Goal: Task Accomplishment & Management: Manage account settings

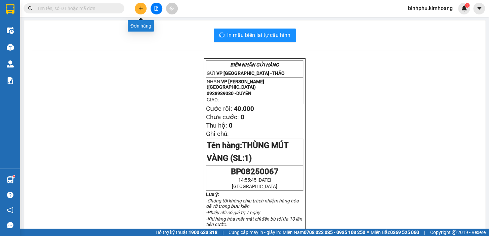
click at [139, 6] on icon "plus" at bounding box center [141, 8] width 5 height 5
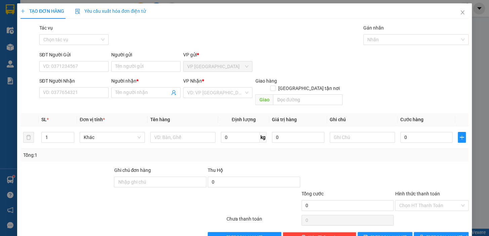
click at [136, 60] on div "Người gửi" at bounding box center [145, 56] width 69 height 10
click at [135, 61] on div "Người gửi Tên người gửi" at bounding box center [145, 63] width 69 height 24
click at [135, 64] on input "Người gửi" at bounding box center [145, 66] width 69 height 11
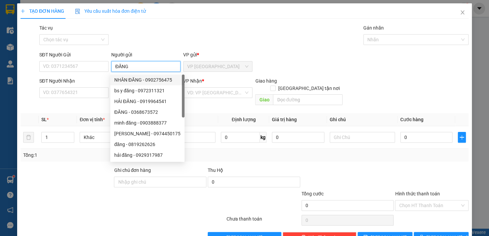
type input "ĐĂNG"
click at [100, 190] on div at bounding box center [85, 202] width 131 height 24
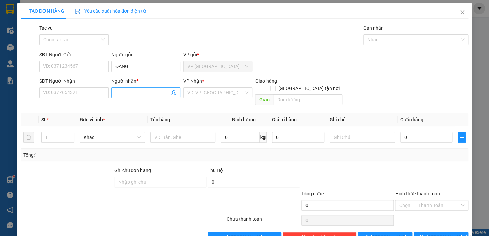
click at [123, 91] on input "Người nhận *" at bounding box center [142, 92] width 54 height 7
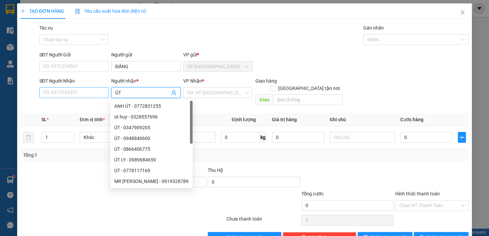
type input "ÚT"
click at [47, 90] on input "SĐT Người Nhận" at bounding box center [73, 92] width 69 height 11
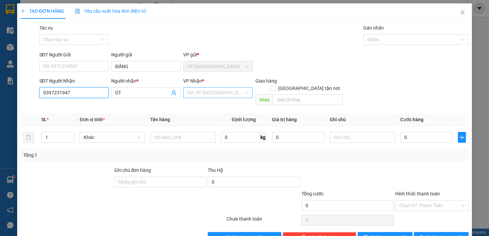
type input "0397231947"
click at [222, 91] on input "search" at bounding box center [215, 93] width 57 height 10
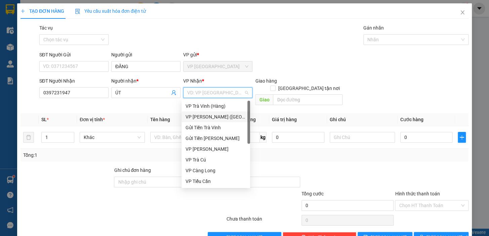
click at [217, 118] on div "VP [PERSON_NAME] ([GEOGRAPHIC_DATA])" at bounding box center [216, 116] width 61 height 7
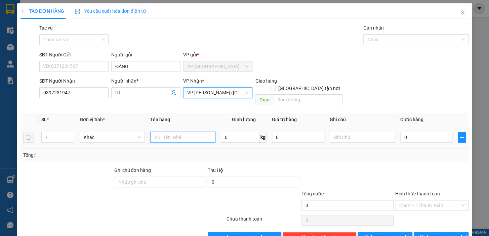
click at [169, 132] on input "text" at bounding box center [182, 137] width 65 height 11
type input "1 THÙNG GIẤY"
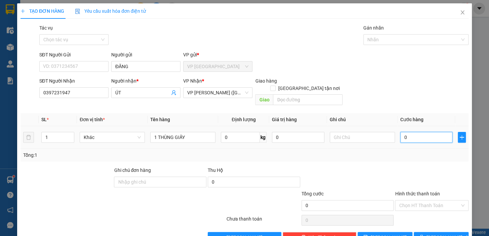
click at [417, 132] on input "0" at bounding box center [427, 137] width 52 height 11
type input "40"
type input "40.000"
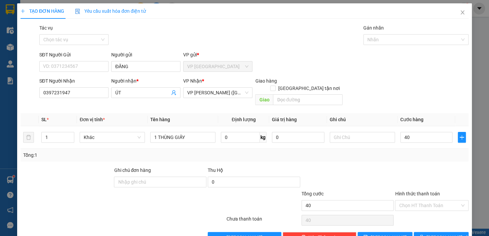
type input "40.000"
click at [430, 154] on div "Tổng: 1" at bounding box center [245, 155] width 448 height 13
click at [451, 232] on button "[PERSON_NAME] và In" at bounding box center [441, 237] width 55 height 11
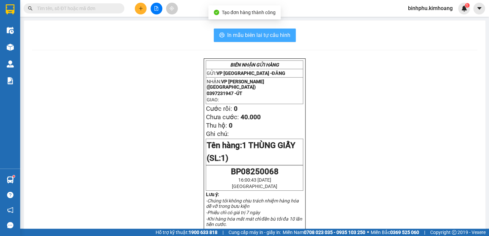
click at [241, 39] on span "In mẫu biên lai tự cấu hình" at bounding box center [258, 35] width 63 height 8
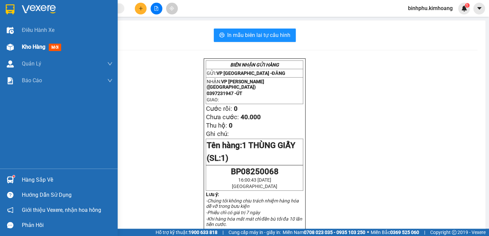
click at [15, 47] on div at bounding box center [10, 47] width 12 height 12
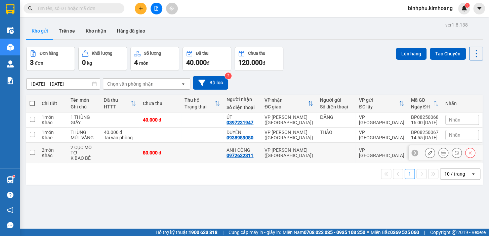
click at [211, 152] on td at bounding box center [202, 153] width 42 height 21
checkbox input "true"
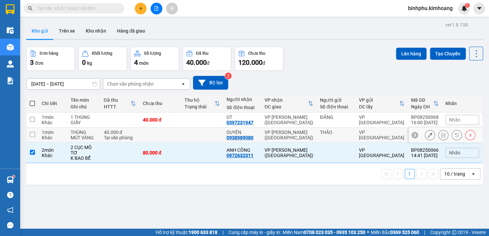
click at [212, 141] on td at bounding box center [202, 135] width 42 height 15
checkbox input "true"
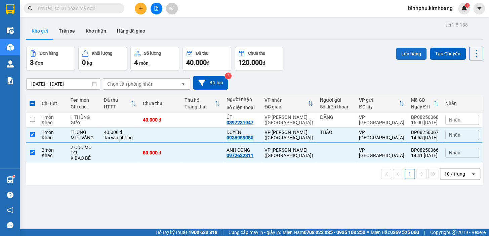
click at [399, 50] on button "Lên hàng" at bounding box center [411, 54] width 31 height 12
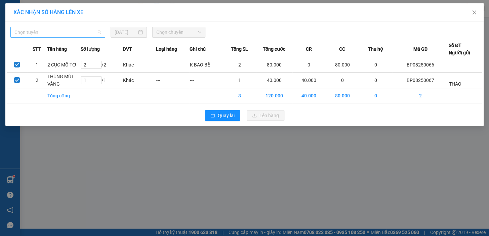
click at [80, 33] on span "Chọn tuyến" at bounding box center [57, 32] width 87 height 10
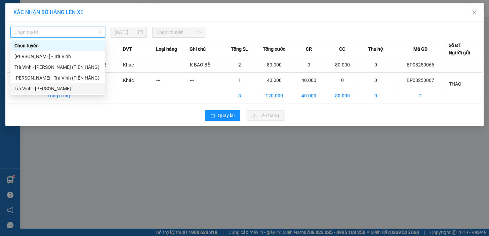
click at [64, 87] on div "Trà Vinh - [PERSON_NAME]" at bounding box center [57, 88] width 87 height 7
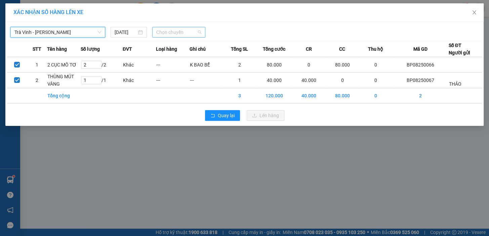
click at [176, 30] on span "Chọn chuyến" at bounding box center [178, 32] width 45 height 10
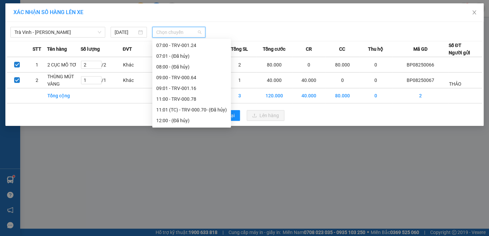
scroll to position [226, 0]
click at [182, 80] on div "15:00 - TRV-000.60" at bounding box center [191, 78] width 71 height 7
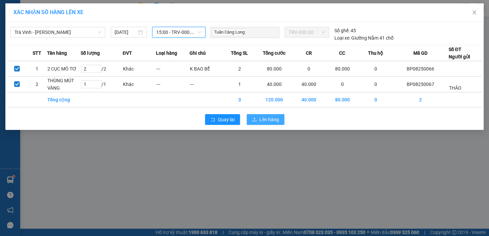
click at [260, 118] on span "Lên hàng" at bounding box center [270, 119] width 20 height 7
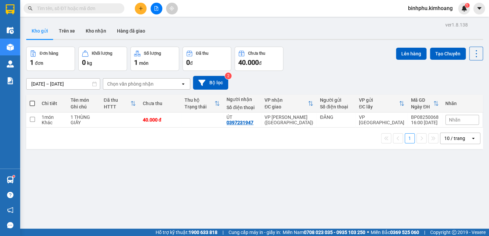
click at [214, 147] on div "1 10 / trang open" at bounding box center [254, 139] width 457 height 22
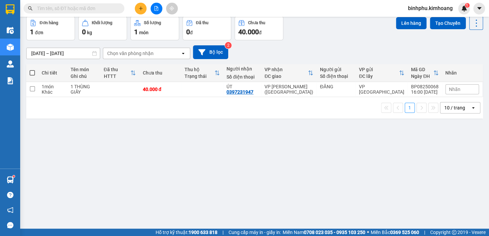
click at [460, 104] on div "10 / trang" at bounding box center [456, 108] width 30 height 11
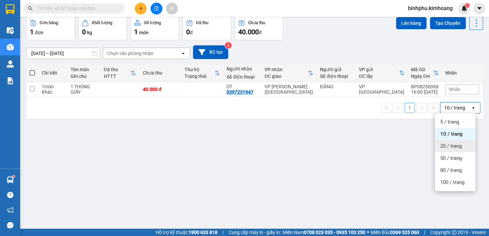
click at [449, 147] on span "20 / trang" at bounding box center [452, 146] width 22 height 7
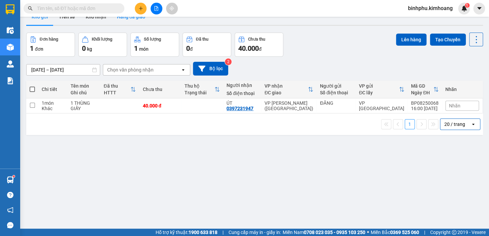
scroll to position [0, 0]
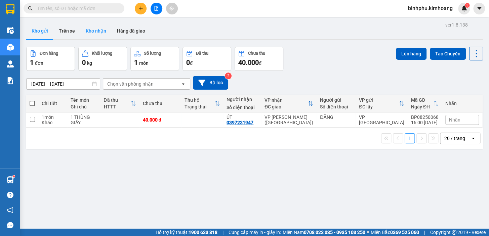
click at [97, 31] on button "Kho nhận" at bounding box center [95, 31] width 31 height 16
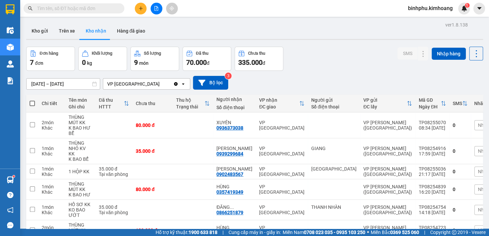
click at [157, 14] on div "Kết quả tìm kiếm ( 9 ) Bộ lọc Mã ĐH Trạng thái Món hàng Thu hộ Tổng cước Chưa c…" at bounding box center [244, 8] width 489 height 17
click at [158, 8] on icon "file-add" at bounding box center [157, 8] width 4 height 5
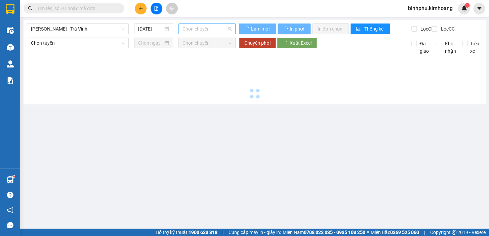
click at [186, 28] on span "Chọn chuyến" at bounding box center [207, 29] width 49 height 10
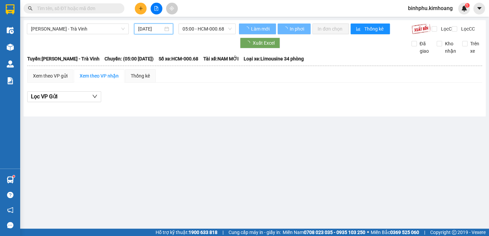
click at [156, 30] on input "[DATE]" at bounding box center [150, 28] width 25 height 7
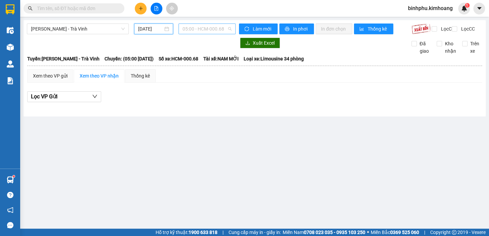
click at [217, 28] on span "05:00 - HCM-000.68" at bounding box center [207, 29] width 49 height 10
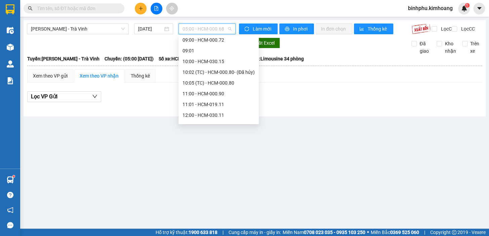
scroll to position [91, 0]
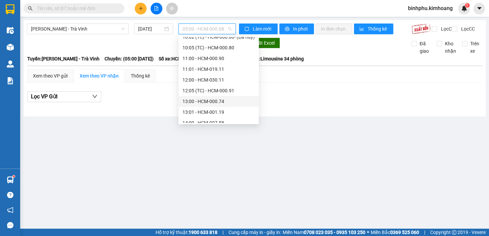
click at [208, 99] on div "13:00 - HCM-000.74" at bounding box center [219, 101] width 72 height 7
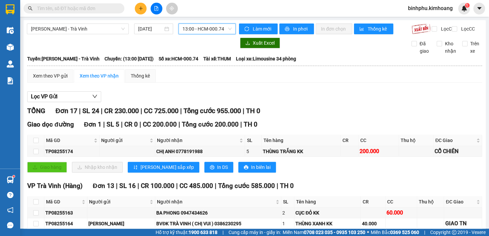
click at [221, 27] on span "13:00 - HCM-000.74" at bounding box center [207, 29] width 49 height 10
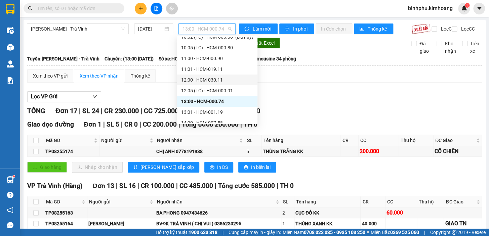
click at [208, 78] on div "12:00 - HCM-030.11" at bounding box center [217, 79] width 72 height 7
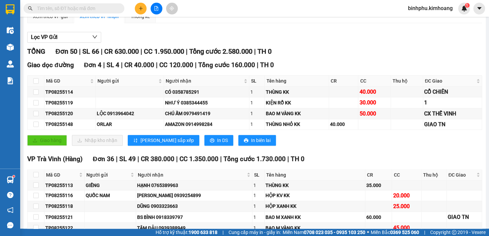
scroll to position [61, 0]
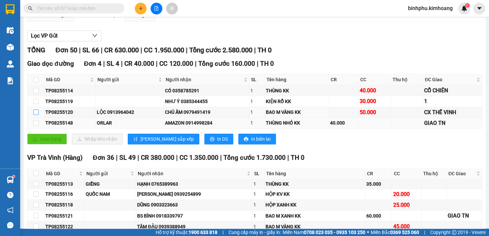
drag, startPoint x: 34, startPoint y: 118, endPoint x: 59, endPoint y: 129, distance: 27.9
click at [34, 115] on input "checkbox" at bounding box center [35, 112] width 5 height 5
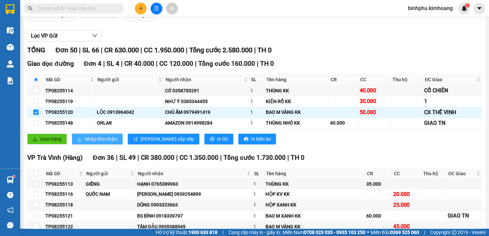
click at [97, 141] on span "Nhập kho nhận" at bounding box center [101, 139] width 33 height 7
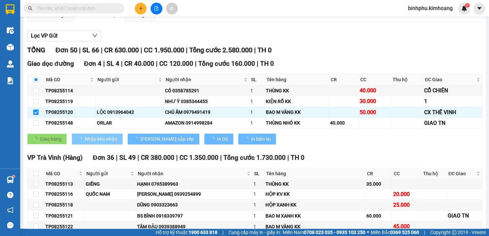
checkbox input "false"
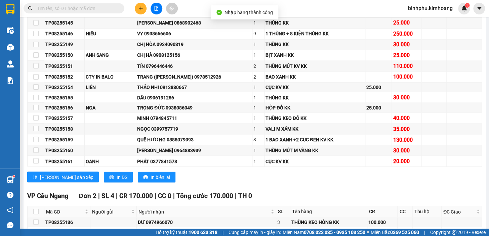
scroll to position [581, 0]
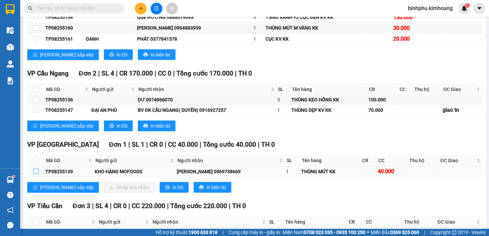
click at [35, 174] on input "checkbox" at bounding box center [35, 171] width 5 height 5
checkbox input "true"
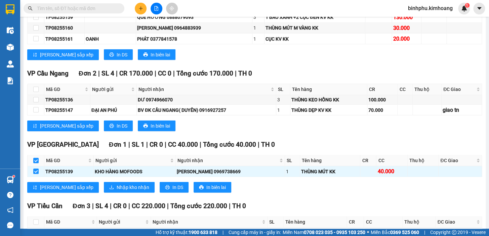
checkbox input "true"
click at [117, 191] on span "Nhập kho nhận" at bounding box center [133, 187] width 33 height 7
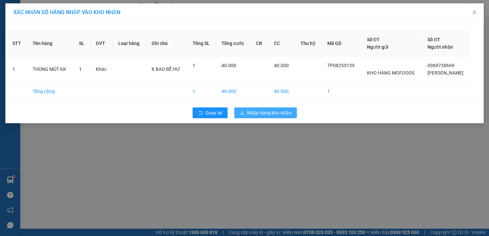
click at [282, 111] on span "Nhập hàng kho nhận" at bounding box center [269, 112] width 44 height 7
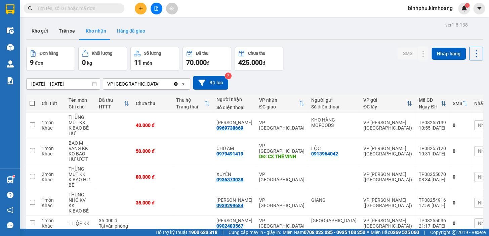
click at [125, 30] on button "Hàng đã giao" at bounding box center [131, 31] width 39 height 16
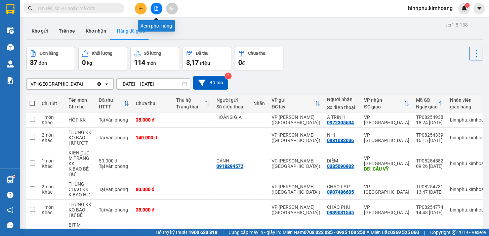
click at [157, 12] on button at bounding box center [157, 9] width 12 height 12
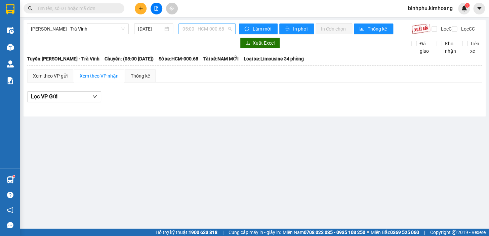
click at [208, 30] on span "05:00 - HCM-000.68" at bounding box center [207, 29] width 49 height 10
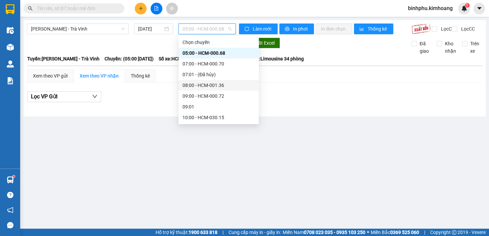
click at [210, 84] on div "08:00 - HCM-001.36" at bounding box center [219, 85] width 72 height 7
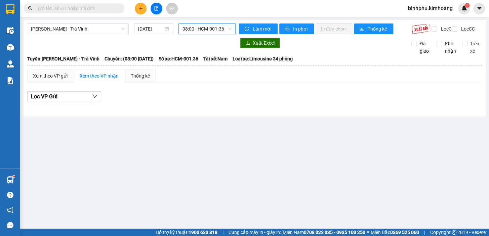
click at [208, 29] on span "08:00 - HCM-001.36" at bounding box center [207, 29] width 49 height 10
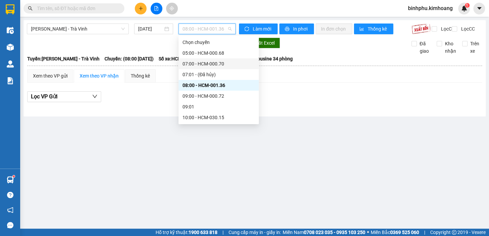
click at [216, 63] on div "07:00 - HCM-000.70" at bounding box center [219, 63] width 72 height 7
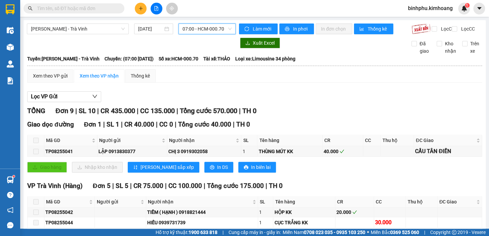
click at [189, 24] on div "07:00 - HCM-000.70" at bounding box center [207, 29] width 57 height 11
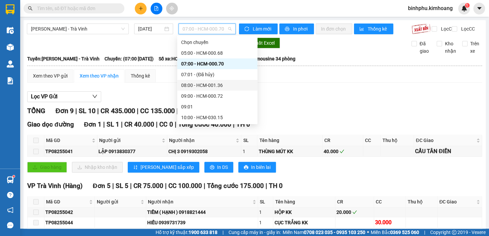
click at [197, 84] on div "08:00 - HCM-001.36" at bounding box center [217, 85] width 72 height 7
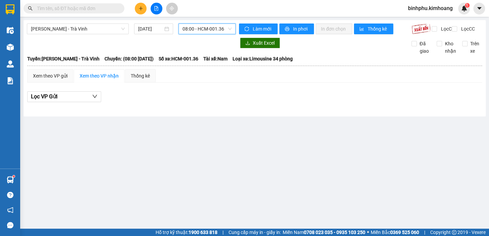
click at [202, 32] on span "08:00 - HCM-001.36" at bounding box center [207, 29] width 49 height 10
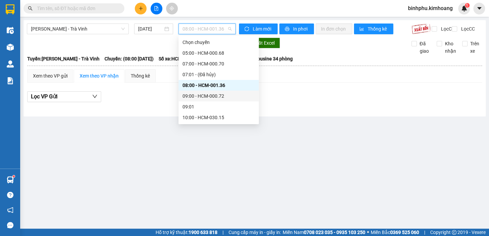
click at [202, 94] on div "09:00 - HCM-000.72" at bounding box center [219, 96] width 72 height 7
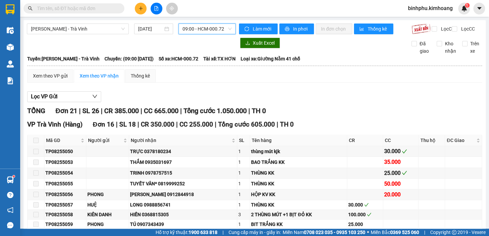
click at [216, 24] on span "09:00 - HCM-000.72" at bounding box center [207, 29] width 49 height 10
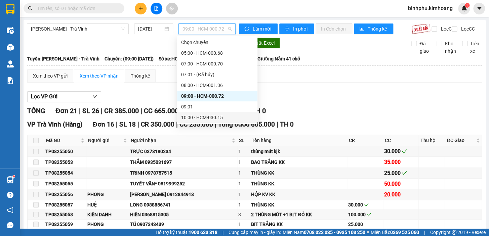
scroll to position [30, 0]
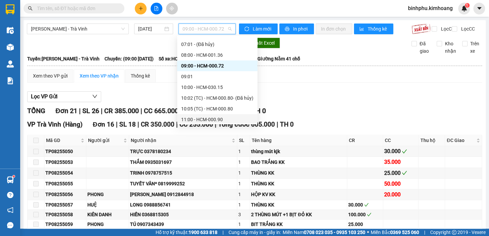
click at [222, 118] on div "11:00 - HCM-000.90" at bounding box center [217, 119] width 72 height 7
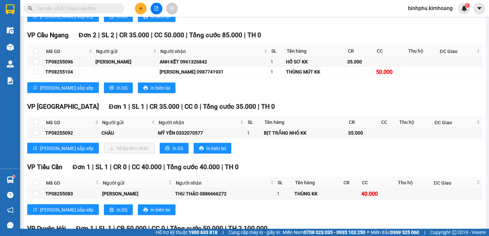
scroll to position [520, 0]
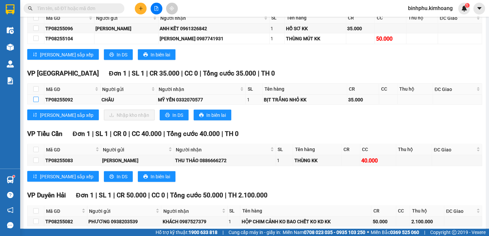
click at [36, 102] on input "checkbox" at bounding box center [35, 99] width 5 height 5
checkbox input "true"
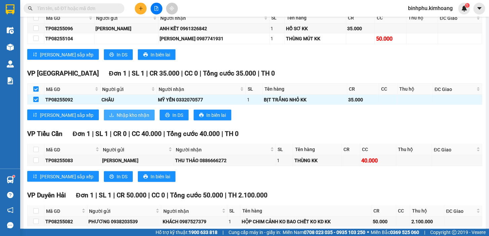
click at [117, 118] on span "Nhập kho nhận" at bounding box center [133, 114] width 33 height 7
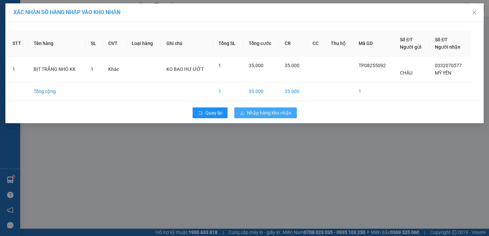
click at [276, 114] on span "Nhập hàng kho nhận" at bounding box center [269, 112] width 44 height 7
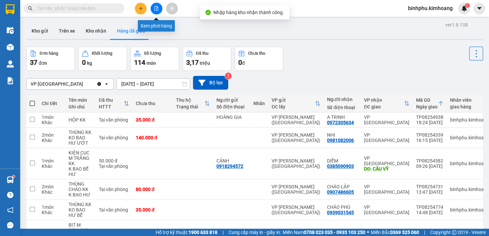
click at [154, 7] on icon "file-add" at bounding box center [156, 8] width 5 height 5
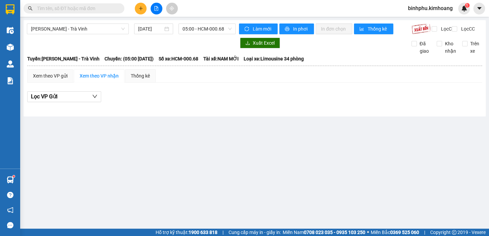
click at [202, 22] on div "[PERSON_NAME] - Trà Vinh [DATE] 05:00 - HCM-000.68 Làm mới In phơi In đơn chọn …" at bounding box center [255, 68] width 463 height 97
click at [202, 26] on span "05:00 - HCM-000.68" at bounding box center [207, 29] width 49 height 10
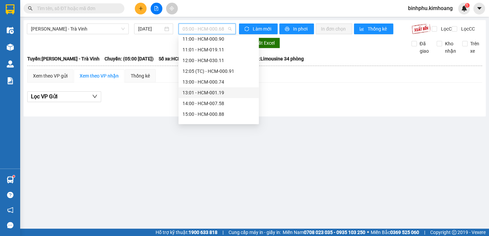
scroll to position [141, 0]
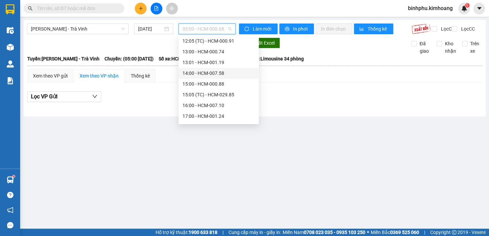
click at [228, 76] on div "14:00 - HCM-007.58" at bounding box center [219, 73] width 72 height 7
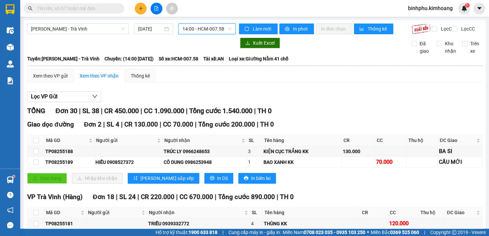
click at [198, 33] on span "14:00 - HCM-007.58" at bounding box center [207, 29] width 49 height 10
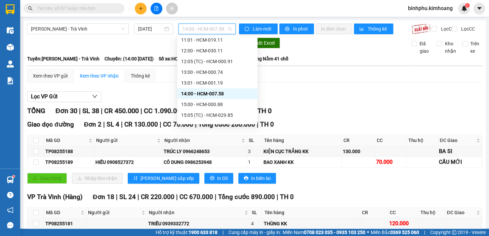
scroll to position [111, 0]
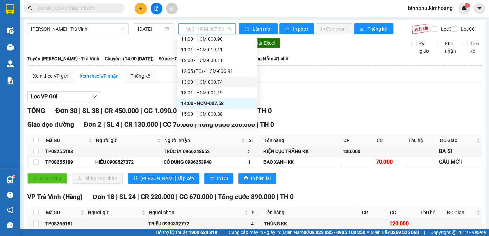
click at [212, 84] on div "13:00 - HCM-000.74" at bounding box center [217, 81] width 72 height 7
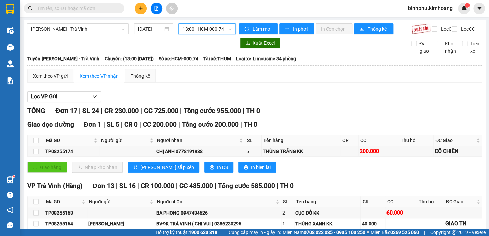
click at [196, 27] on span "13:00 - HCM-000.74" at bounding box center [207, 29] width 49 height 10
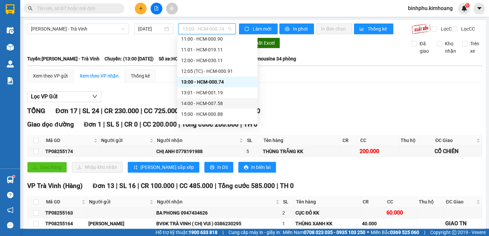
click at [232, 104] on div "14:00 - HCM-007.58" at bounding box center [217, 103] width 72 height 7
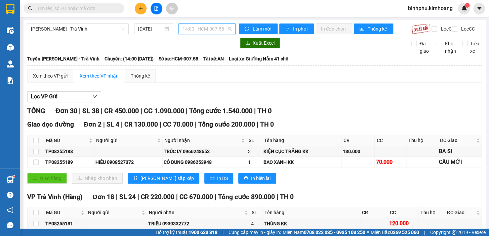
click at [199, 30] on span "14:00 - HCM-007.58" at bounding box center [207, 29] width 49 height 10
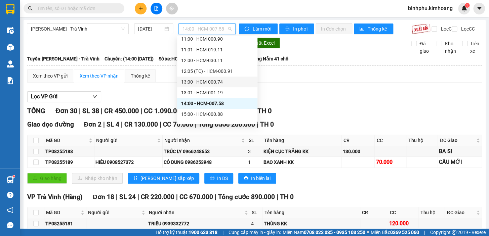
click at [232, 84] on div "13:00 - HCM-000.74" at bounding box center [217, 81] width 72 height 7
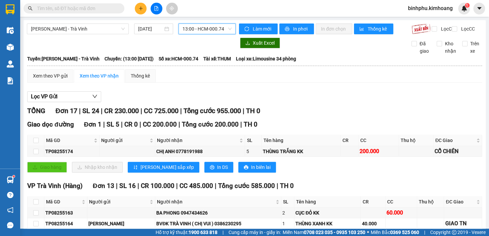
click at [207, 33] on span "13:00 - HCM-000.74" at bounding box center [207, 29] width 49 height 10
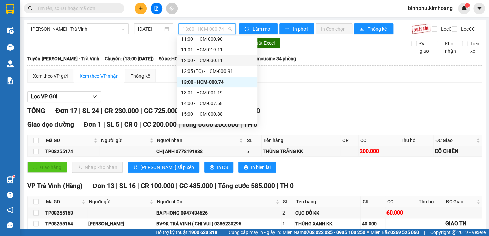
click at [213, 60] on div "12:00 - HCM-030.11" at bounding box center [217, 60] width 72 height 7
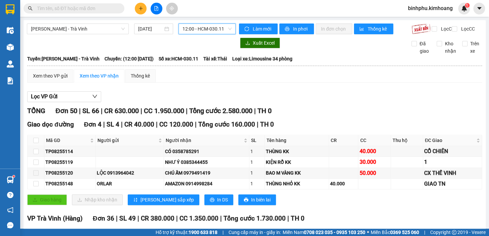
click at [217, 27] on span "12:00 - HCM-030.11" at bounding box center [207, 29] width 49 height 10
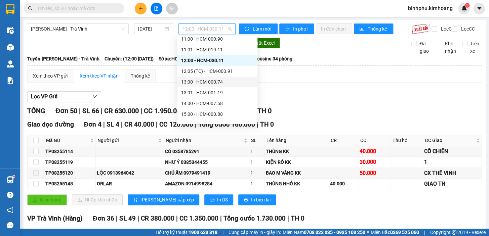
click at [214, 82] on div "13:00 - HCM-000.74" at bounding box center [217, 81] width 72 height 7
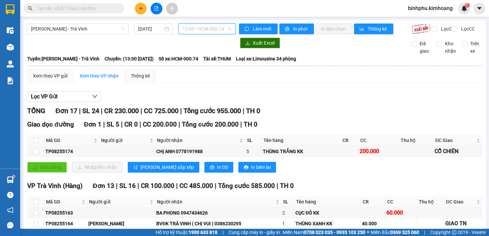
click at [198, 29] on span "13:00 - HCM-000.74" at bounding box center [207, 29] width 49 height 10
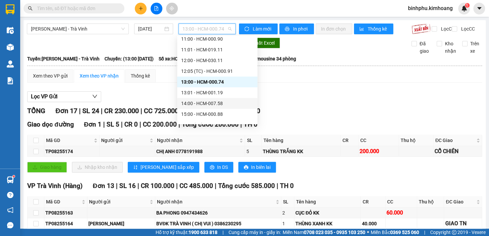
click at [212, 101] on div "14:00 - HCM-007.58" at bounding box center [217, 103] width 72 height 7
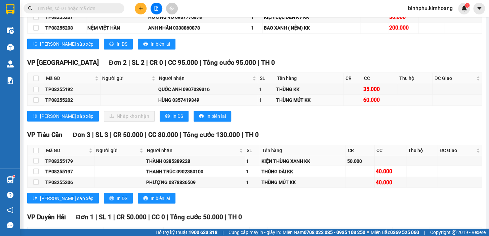
scroll to position [367, 0]
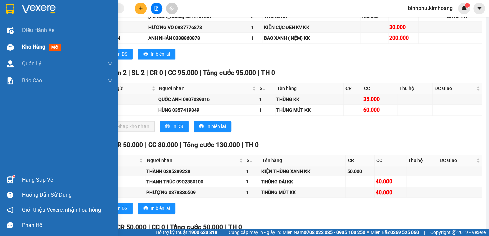
click at [32, 50] on span "Kho hàng" at bounding box center [34, 47] width 24 height 6
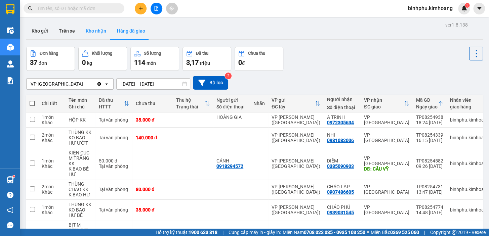
click at [95, 34] on button "Kho nhận" at bounding box center [95, 31] width 31 height 16
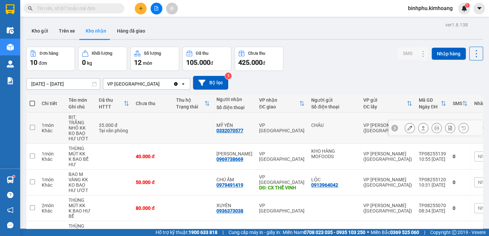
click at [405, 128] on button at bounding box center [409, 128] width 9 height 12
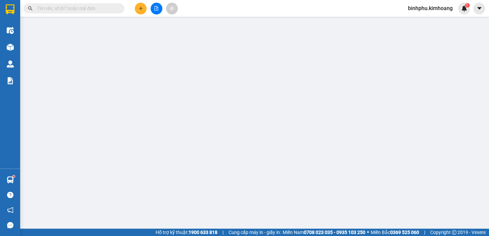
type input "CHÂU"
type input "0332070577"
type input "MỸ YẾN"
type input "35.000"
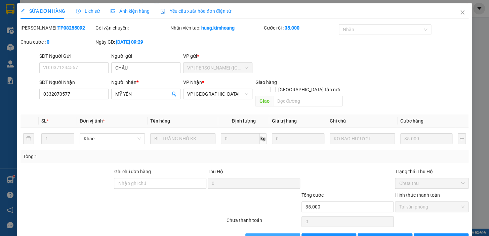
click at [282, 235] on span "[PERSON_NAME] và Giao hàng" at bounding box center [290, 238] width 65 height 7
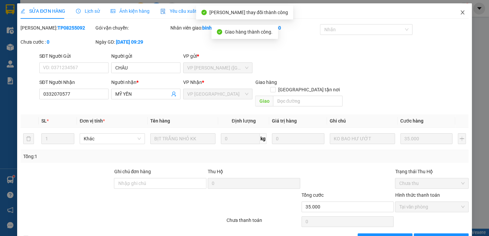
click at [461, 13] on icon "close" at bounding box center [462, 12] width 5 height 5
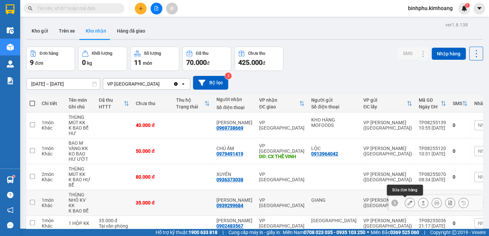
click at [408, 202] on icon at bounding box center [410, 203] width 5 height 5
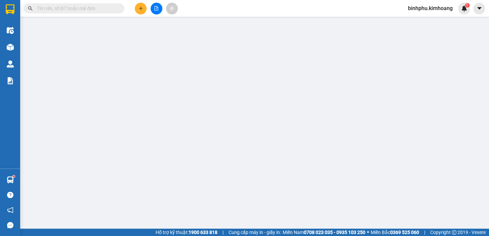
type input "GIANG"
type input "0939299684"
type input "[PERSON_NAME]"
type input "35.000"
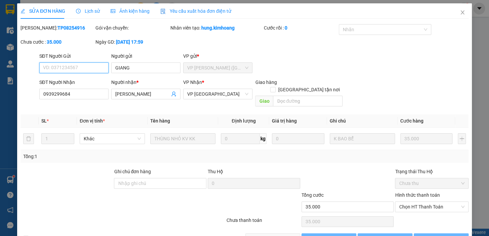
scroll to position [10, 0]
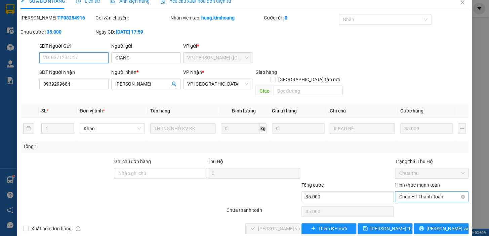
click at [413, 193] on span "Chọn HT Thanh Toán" at bounding box center [432, 197] width 66 height 10
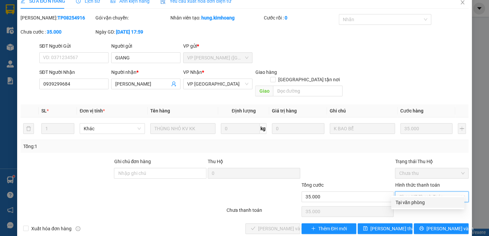
click at [412, 199] on div "Tại văn phòng" at bounding box center [428, 202] width 65 height 7
type input "0"
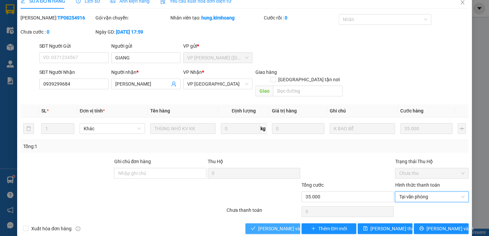
click at [297, 224] on button "[PERSON_NAME] và Giao hàng" at bounding box center [273, 229] width 55 height 11
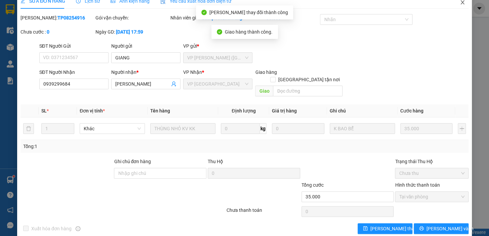
click at [460, 2] on icon "close" at bounding box center [462, 2] width 5 height 5
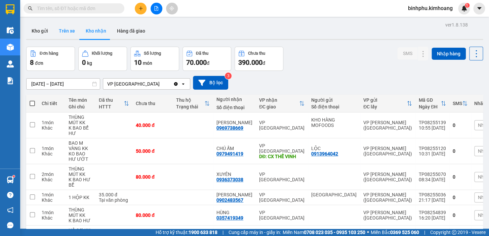
click at [66, 33] on button "Trên xe" at bounding box center [66, 31] width 27 height 16
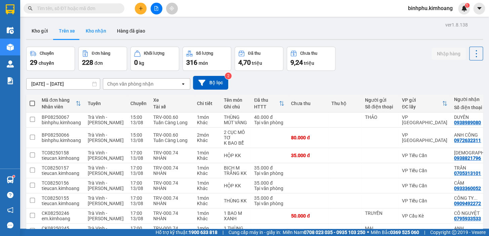
click at [109, 29] on button "Kho nhận" at bounding box center [95, 31] width 31 height 16
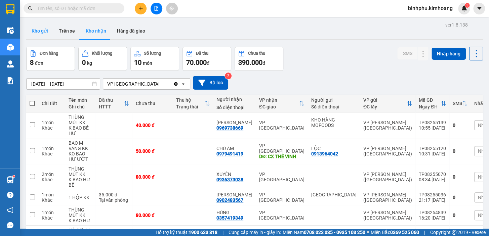
click at [36, 29] on button "Kho gửi" at bounding box center [39, 31] width 27 height 16
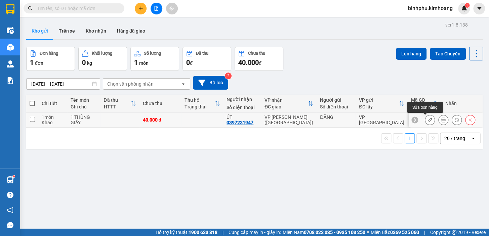
click at [426, 119] on button at bounding box center [430, 120] width 9 height 12
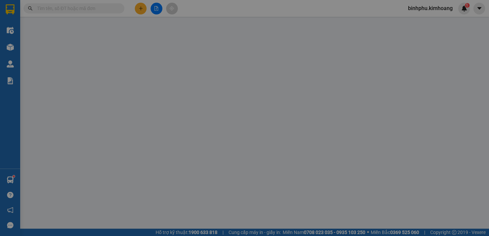
type input "ĐĂNG"
type input "0397231947"
type input "ÚT"
type input "40.000"
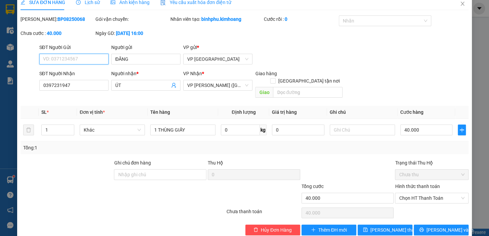
scroll to position [13, 0]
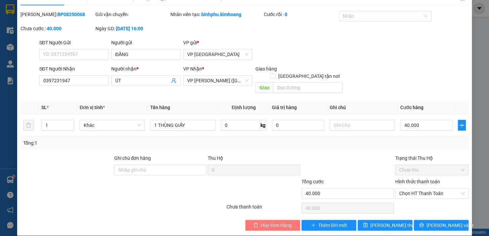
click at [271, 222] on span "Hủy Đơn Hàng" at bounding box center [276, 225] width 31 height 7
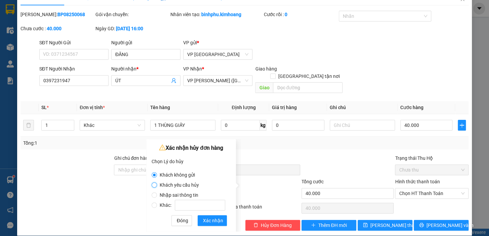
click at [154, 185] on input "Khách yêu cầu hủy" at bounding box center [154, 185] width 5 height 5
radio input "true"
radio input "false"
click at [213, 223] on span "Xác nhận" at bounding box center [213, 220] width 20 height 7
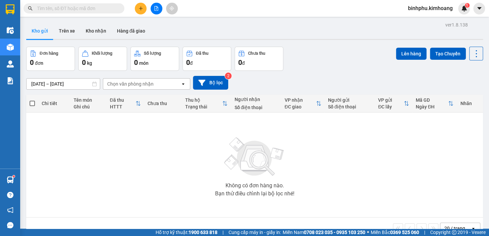
click at [247, 104] on div "Người nhận Số điện thoại" at bounding box center [255, 103] width 43 height 13
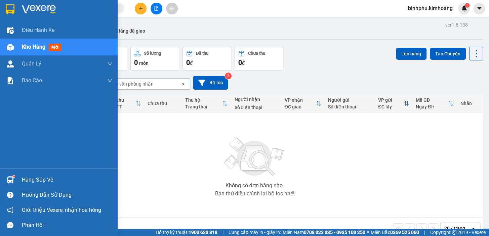
click at [25, 177] on div "Hàng sắp về" at bounding box center [67, 180] width 91 height 10
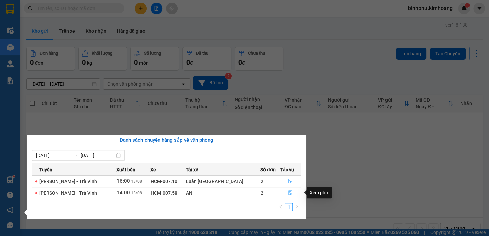
click at [290, 193] on button "button" at bounding box center [291, 193] width 20 height 11
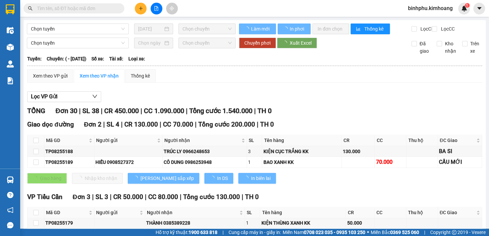
click at [372, 182] on div "Giao hàng Nhập kho nhận Lưu sắp xếp In DS In biên lai" at bounding box center [254, 178] width 455 height 11
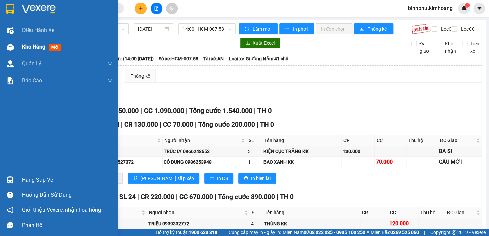
click at [17, 48] on div "Kho hàng mới" at bounding box center [59, 47] width 118 height 17
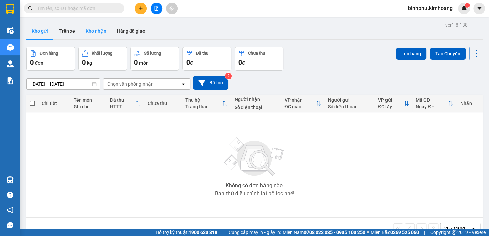
click at [98, 33] on button "Kho nhận" at bounding box center [95, 31] width 31 height 16
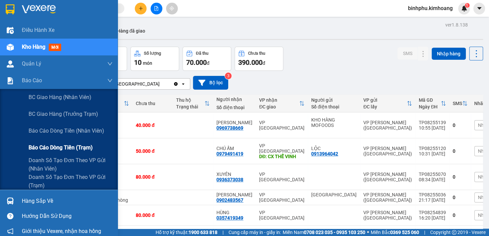
click at [49, 145] on span "Báo cáo dòng tiền (trạm)" at bounding box center [61, 148] width 64 height 8
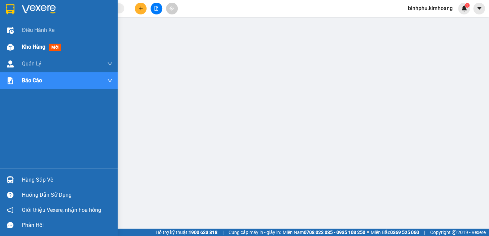
click at [31, 47] on span "Kho hàng" at bounding box center [34, 47] width 24 height 6
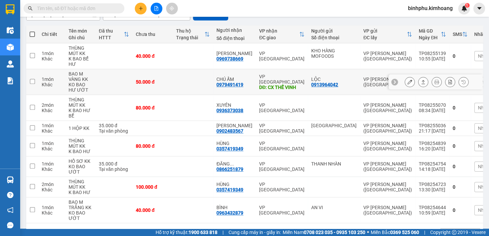
scroll to position [91, 0]
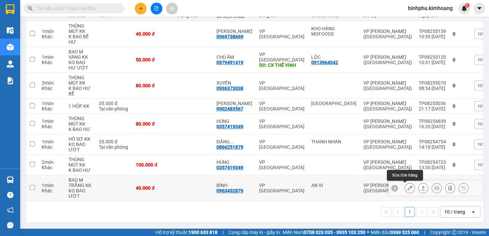
click at [408, 186] on icon at bounding box center [410, 188] width 5 height 5
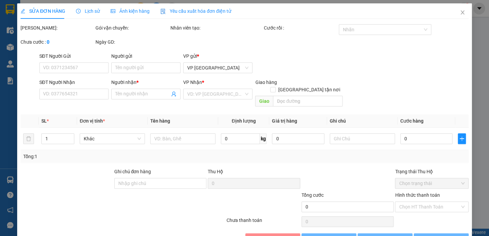
type input "AN VI"
type input "0963432879"
type input "BÌNH"
type input "40.000"
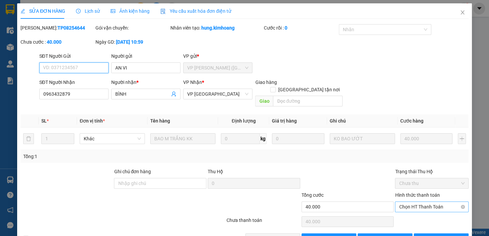
click at [402, 202] on span "Chọn HT Thanh Toán" at bounding box center [432, 207] width 66 height 10
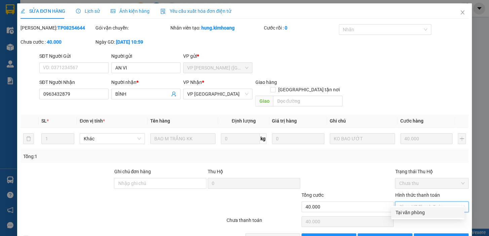
click at [405, 213] on div "Tại văn phòng" at bounding box center [428, 212] width 65 height 7
type input "0"
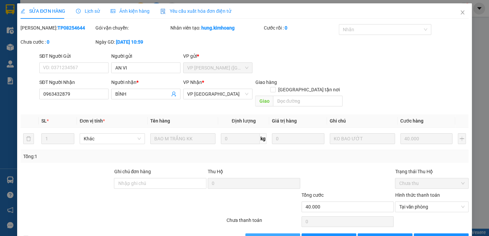
click at [284, 235] on span "[PERSON_NAME] và Giao hàng" at bounding box center [290, 238] width 65 height 7
click at [460, 13] on icon "close" at bounding box center [462, 12] width 5 height 5
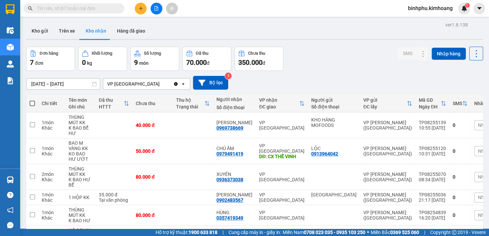
click at [143, 5] on button at bounding box center [141, 9] width 12 height 12
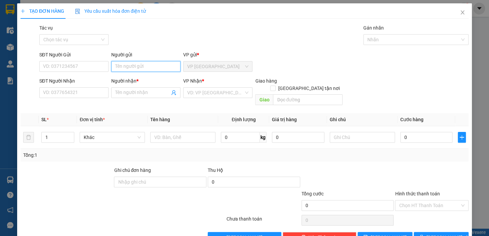
click at [128, 66] on input "Người gửi" at bounding box center [145, 66] width 69 height 11
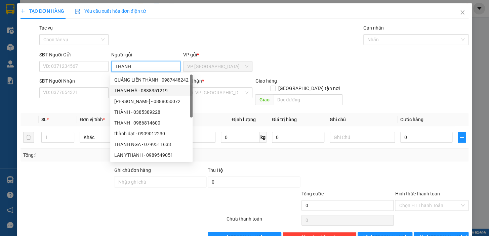
type input "THANH"
click at [48, 190] on div at bounding box center [85, 202] width 131 height 24
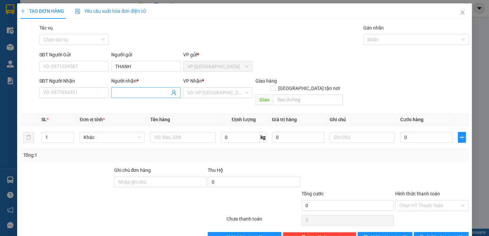
click at [141, 91] on input "Người nhận *" at bounding box center [142, 92] width 54 height 7
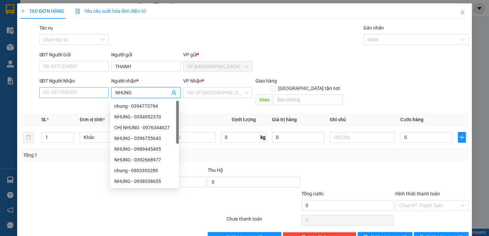
type input "NHUNG"
click at [68, 96] on input "SĐT Người Nhận" at bounding box center [73, 92] width 69 height 11
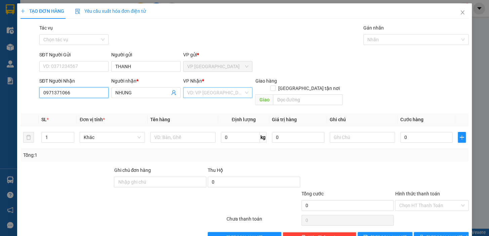
type input "0971371066"
click at [213, 91] on input "search" at bounding box center [215, 93] width 57 height 10
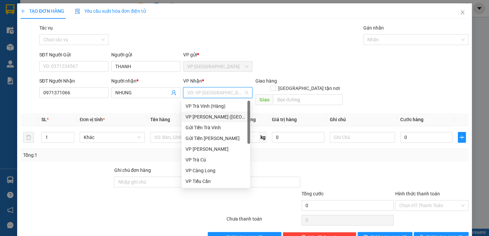
click at [200, 116] on div "VP [PERSON_NAME] ([GEOGRAPHIC_DATA])" at bounding box center [216, 116] width 61 height 7
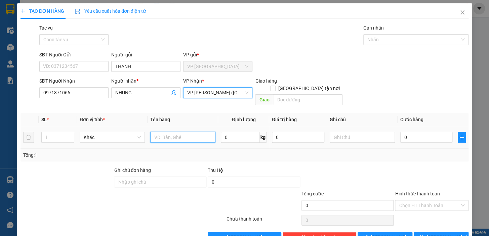
click at [198, 132] on input "text" at bounding box center [182, 137] width 65 height 11
type input "2 THUNG GIÂY"
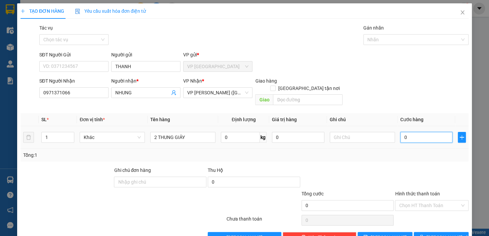
click at [420, 132] on input "0" at bounding box center [427, 137] width 52 height 11
type input "80"
type input "80.000"
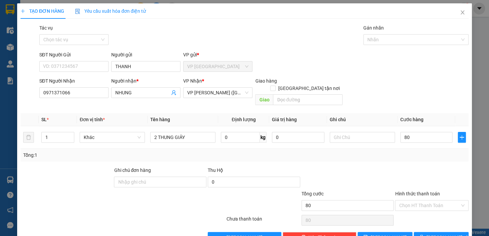
type input "80.000"
click at [416, 153] on div "Tổng: 1" at bounding box center [245, 155] width 448 height 13
click at [442, 202] on input "Hình thức thanh toán" at bounding box center [429, 206] width 61 height 10
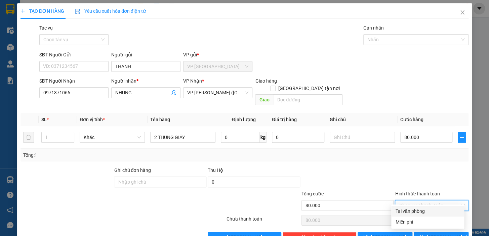
click at [431, 212] on div "Tại văn phòng" at bounding box center [428, 211] width 65 height 7
type input "0"
click at [444, 234] on span "[PERSON_NAME] và In" at bounding box center [450, 237] width 47 height 7
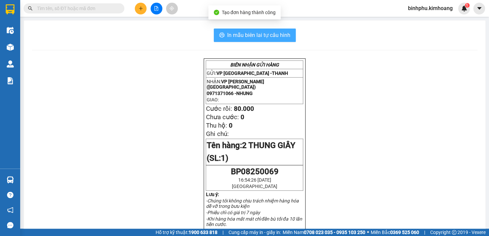
click at [273, 35] on span "In mẫu biên lai tự cấu hình" at bounding box center [258, 35] width 63 height 8
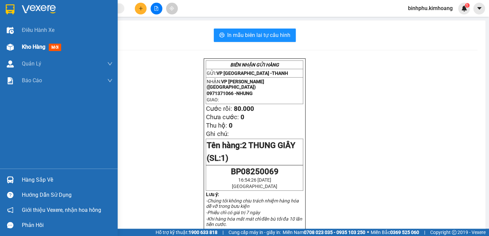
click at [32, 46] on span "Kho hàng" at bounding box center [34, 47] width 24 height 6
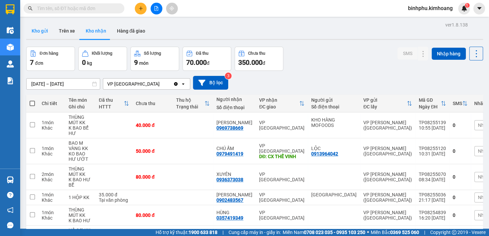
click at [41, 30] on button "Kho gửi" at bounding box center [39, 31] width 27 height 16
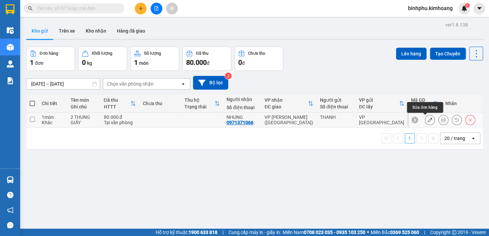
click at [426, 119] on button at bounding box center [430, 120] width 9 height 12
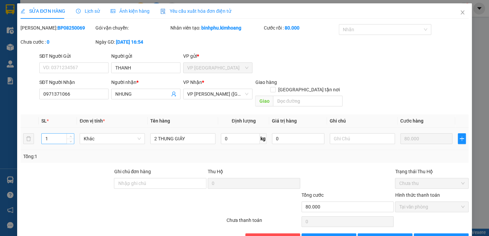
click at [56, 134] on input "1" at bounding box center [58, 139] width 32 height 10
type input "2"
click at [446, 235] on span "[PERSON_NAME] và In" at bounding box center [450, 238] width 47 height 7
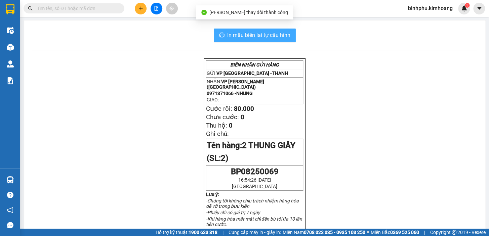
click at [246, 36] on span "In mẫu biên lai tự cấu hình" at bounding box center [258, 35] width 63 height 8
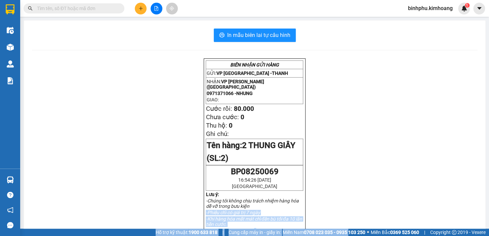
click at [346, 236] on html "Kết quả tìm kiếm ( 9 ) Bộ lọc Mã ĐH Trạng thái Món hàng Thu hộ Tổng cước Chưa c…" at bounding box center [244, 118] width 489 height 236
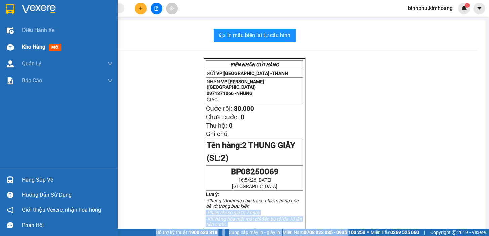
click at [36, 47] on span "Kho hàng" at bounding box center [34, 47] width 24 height 6
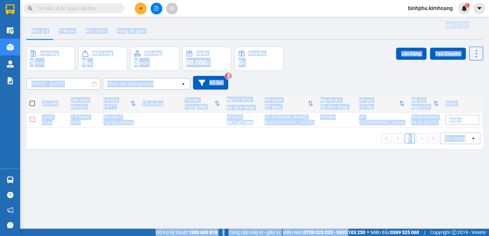
click at [209, 185] on div "ver 1.8.138 Kho gửi Trên xe Kho nhận Hàng đã giao Đơn hàng 1 đơn Khối lượng 0 k…" at bounding box center [255, 138] width 463 height 236
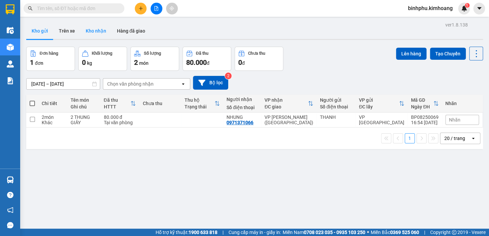
click at [95, 32] on button "Kho nhận" at bounding box center [95, 31] width 31 height 16
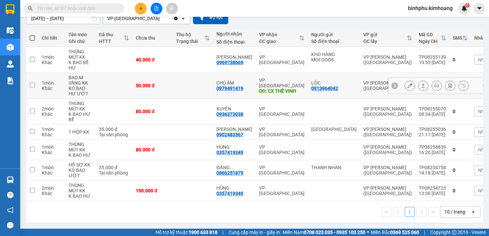
scroll to position [67, 0]
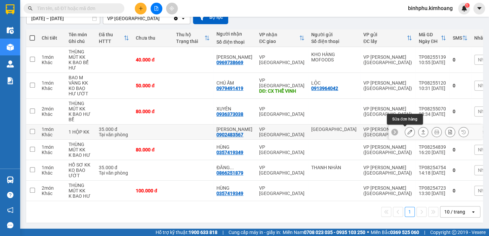
click at [405, 130] on button at bounding box center [409, 132] width 9 height 12
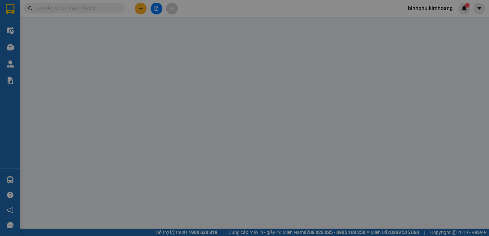
type input "[GEOGRAPHIC_DATA]"
type input "0902483567"
type input "[PERSON_NAME]"
type input "35.000"
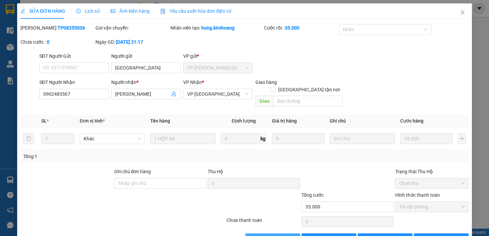
click at [260, 235] on span "[PERSON_NAME] và Giao hàng" at bounding box center [290, 238] width 65 height 7
click at [460, 13] on icon "close" at bounding box center [462, 12] width 5 height 5
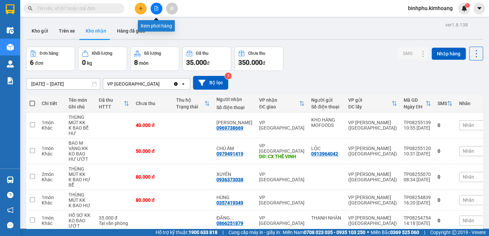
click at [155, 6] on icon "file-add" at bounding box center [157, 8] width 4 height 5
